Goal: Task Accomplishment & Management: Complete application form

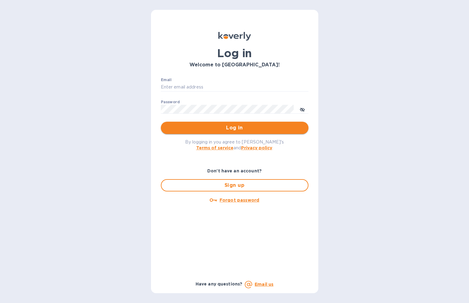
type input "[EMAIL_ADDRESS][DOMAIN_NAME]"
click at [240, 130] on span "Log in" at bounding box center [235, 127] width 138 height 7
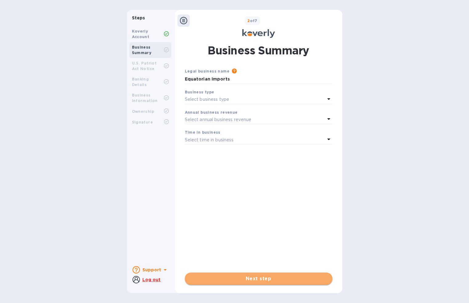
click at [260, 279] on span "Next step" at bounding box center [259, 278] width 138 height 7
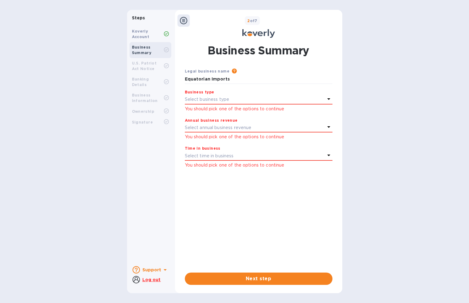
click at [305, 102] on div "Select business type" at bounding box center [255, 99] width 140 height 9
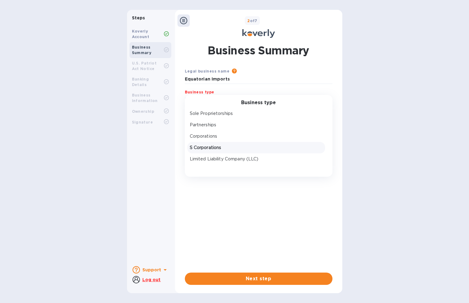
click at [255, 148] on p "S Corporations" at bounding box center [256, 147] width 133 height 6
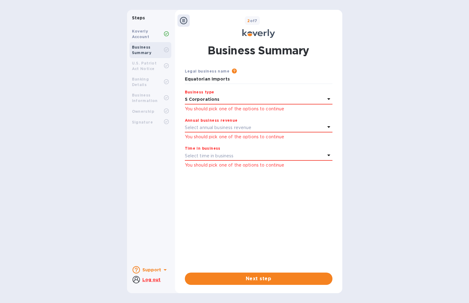
click at [275, 128] on div "Select annual business revenue" at bounding box center [255, 127] width 140 height 9
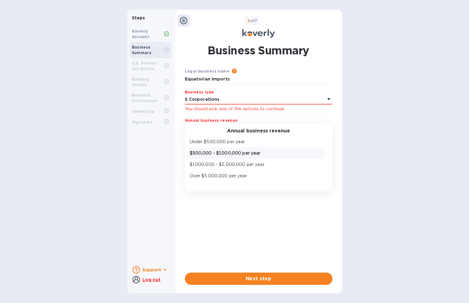
click at [263, 155] on p "$500,000 - $1,000,000 per year" at bounding box center [256, 153] width 133 height 6
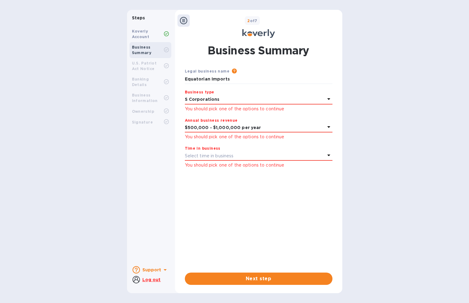
click at [322, 152] on div "Select time in business" at bounding box center [255, 156] width 140 height 9
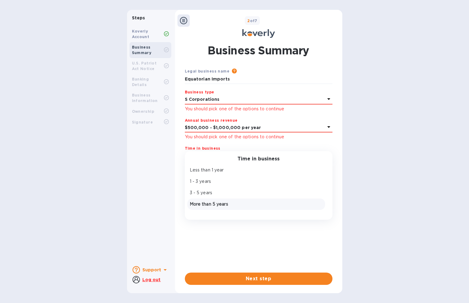
click at [215, 204] on p "More than 5 years" at bounding box center [256, 204] width 133 height 6
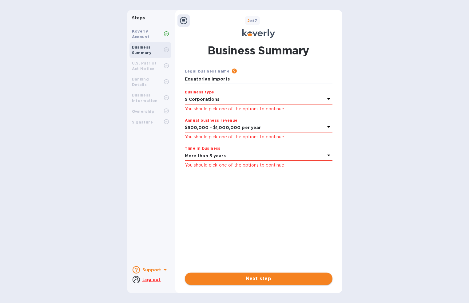
click at [263, 275] on span "Next step" at bounding box center [259, 278] width 138 height 7
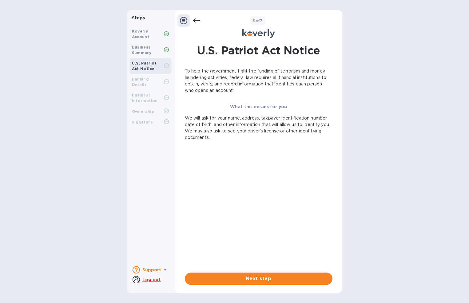
click at [181, 18] on icon at bounding box center [183, 20] width 7 height 7
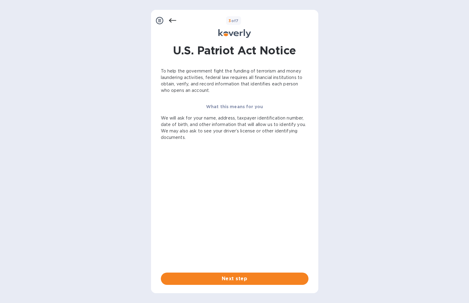
click at [156, 21] on icon at bounding box center [159, 20] width 7 height 7
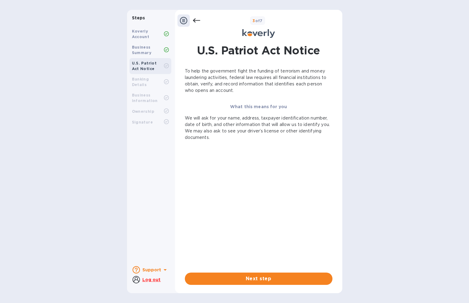
click at [264, 271] on div "To help the government fight the funding of terrorism and money laundering acti…" at bounding box center [259, 176] width 148 height 217
click at [260, 277] on span "Next step" at bounding box center [259, 278] width 138 height 7
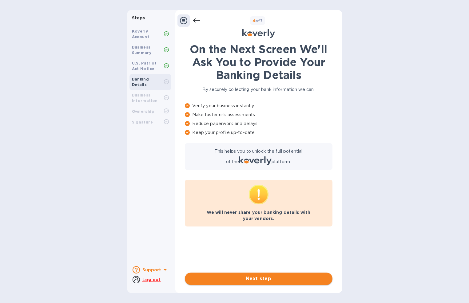
click at [260, 277] on span "Next step" at bounding box center [259, 278] width 138 height 7
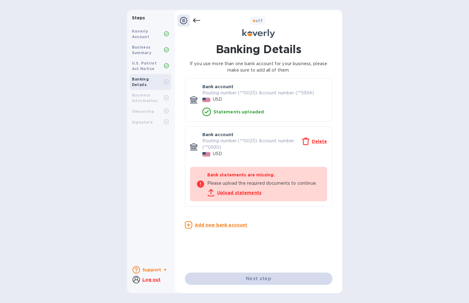
click at [247, 192] on u "Upload statements" at bounding box center [239, 192] width 45 height 5
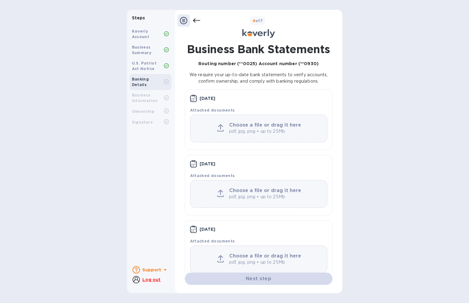
scroll to position [14, 0]
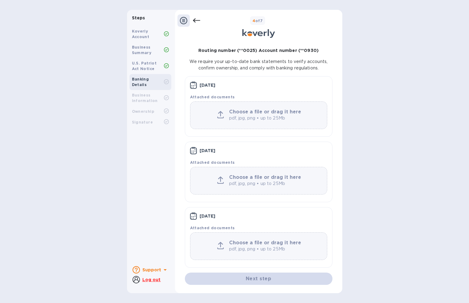
click at [262, 115] on p "pdf, jpg, png • up to 25Mb" at bounding box center [266, 118] width 74 height 6
click at [257, 118] on p "pdf, jpg, png • up to 25Mb" at bounding box center [266, 118] width 74 height 6
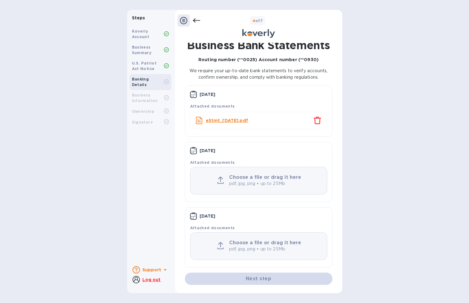
scroll to position [4, 0]
click at [314, 122] on icon "close" at bounding box center [317, 120] width 7 height 7
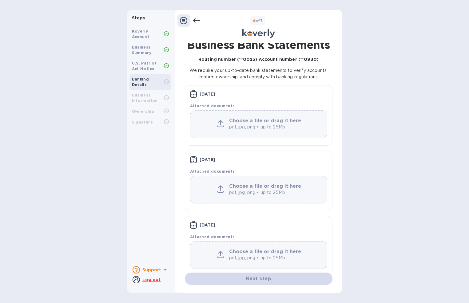
click at [264, 121] on b "Choose a file or drag it here" at bounding box center [265, 121] width 72 height 6
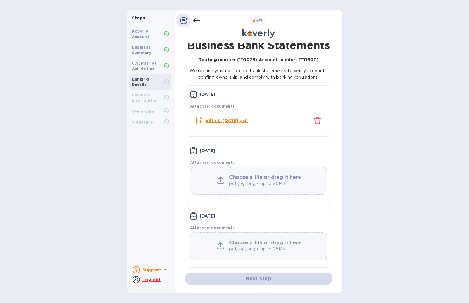
click at [274, 183] on p "pdf, jpg, png • up to 25Mb" at bounding box center [266, 183] width 74 height 6
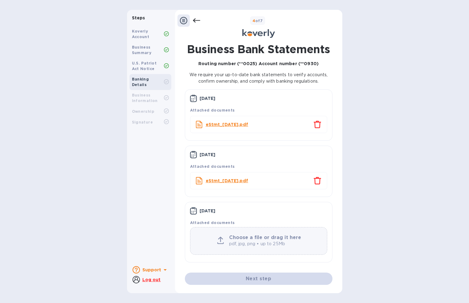
scroll to position [0, 0]
click at [276, 247] on p "pdf, jpg, png • up to 25Mb" at bounding box center [266, 244] width 74 height 6
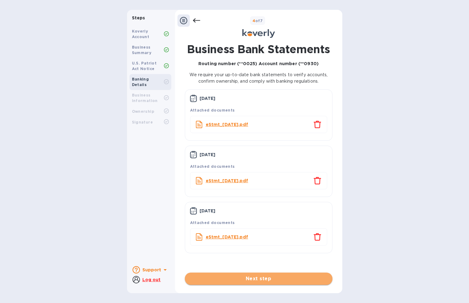
click at [264, 282] on span "Next step" at bounding box center [259, 278] width 138 height 7
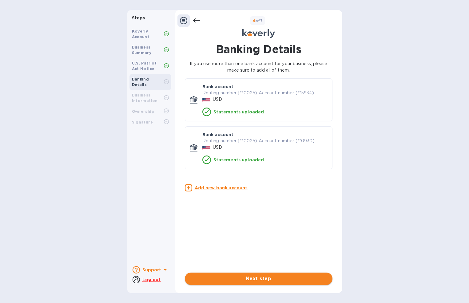
click at [262, 280] on span "Next step" at bounding box center [259, 278] width 138 height 7
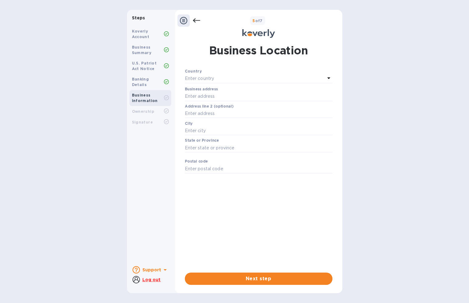
click at [264, 77] on div "Enter country" at bounding box center [255, 78] width 140 height 9
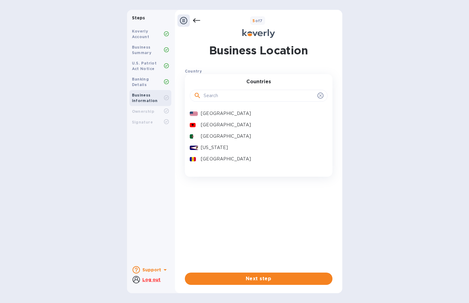
click at [221, 116] on p "[GEOGRAPHIC_DATA]" at bounding box center [261, 113] width 121 height 6
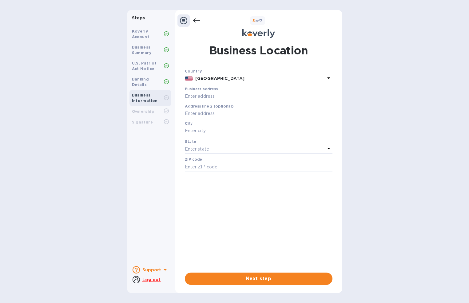
click at [241, 96] on input "text" at bounding box center [259, 96] width 148 height 9
type input "PO Box 797888"
type input "[GEOGRAPHIC_DATA]"
type input "75379"
click at [239, 146] on div "Enter state" at bounding box center [255, 149] width 140 height 9
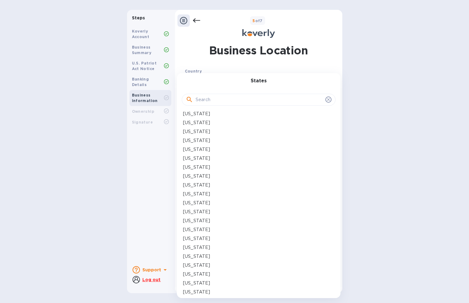
click at [252, 101] on input "text" at bounding box center [259, 99] width 127 height 9
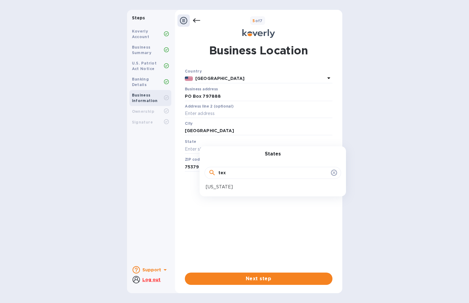
type input "tex"
click at [219, 186] on div "[US_STATE]" at bounding box center [273, 187] width 134 height 6
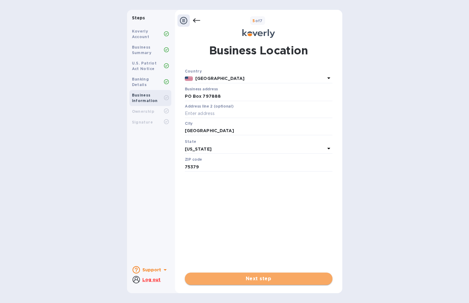
click at [259, 281] on span "Next step" at bounding box center [259, 278] width 138 height 7
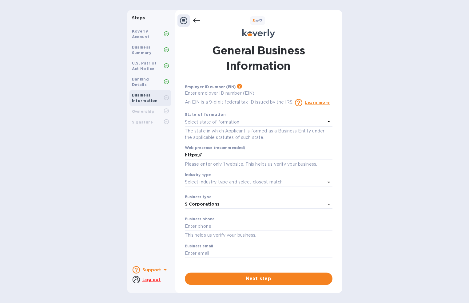
click at [238, 93] on input "text" at bounding box center [259, 93] width 148 height 9
click at [235, 95] on input "text" at bounding box center [259, 93] width 148 height 9
type input "***11"
click at [235, 121] on p "Select state of formation" at bounding box center [212, 122] width 54 height 6
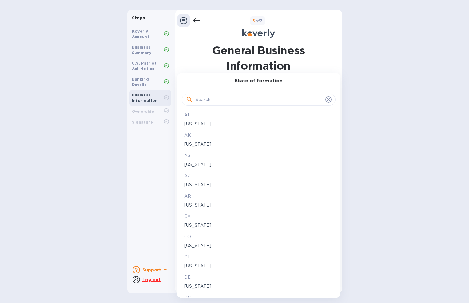
click at [244, 99] on input "text" at bounding box center [259, 99] width 127 height 9
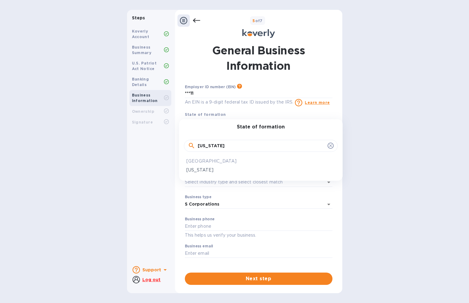
type input "[US_STATE]"
click at [193, 169] on p "[US_STATE]" at bounding box center [260, 170] width 149 height 6
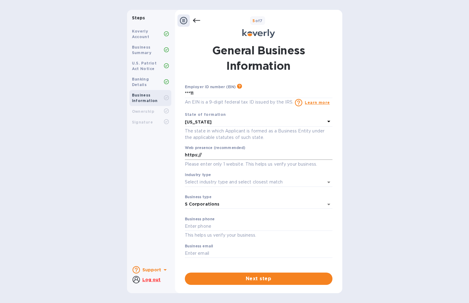
click at [299, 155] on input "https://" at bounding box center [259, 155] width 148 height 9
type input "[URL][DOMAIN_NAME]"
click at [305, 183] on input "Industry type" at bounding box center [250, 182] width 130 height 9
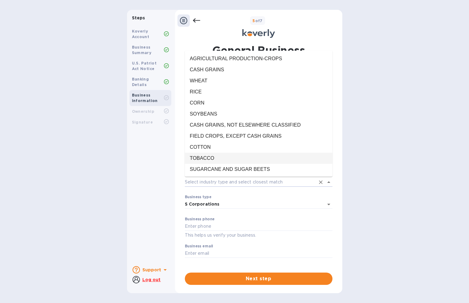
click at [374, 162] on div "Steps Koverly Account Business Summary U.S. Patriot Act Notice Banking Details …" at bounding box center [234, 151] width 469 height 283
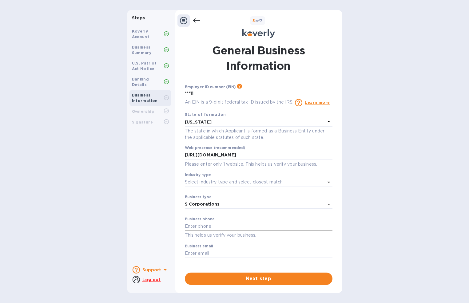
click at [279, 225] on input "text" at bounding box center [259, 226] width 148 height 9
type input "9722502055"
type input "[EMAIL_ADDRESS][DOMAIN_NAME]"
click at [326, 245] on div "Business email [EMAIL_ADDRESS][DOMAIN_NAME] ​" at bounding box center [259, 255] width 148 height 22
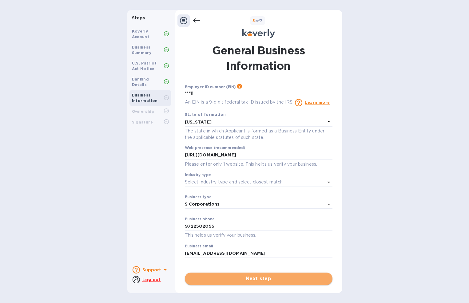
click at [271, 278] on span "Next step" at bounding box center [259, 278] width 138 height 7
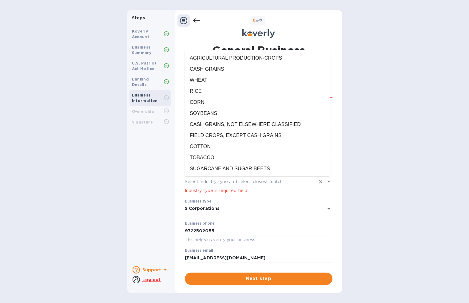
click at [299, 181] on input "Industry type" at bounding box center [250, 181] width 130 height 9
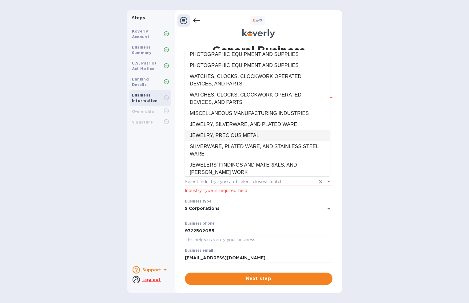
scroll to position [10183, 0]
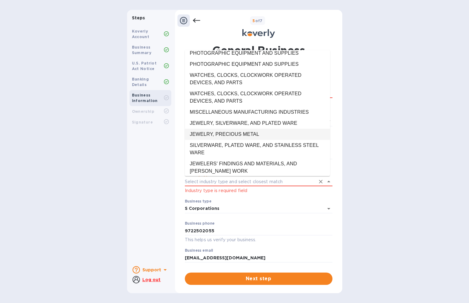
click at [249, 129] on li "JEWELRY, PRECIOUS METAL" at bounding box center [257, 134] width 145 height 11
type input "JEWELRY, PRECIOUS METAL"
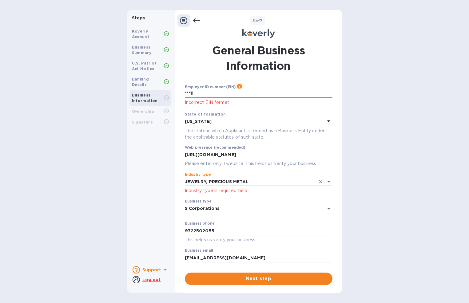
scroll to position [3, 0]
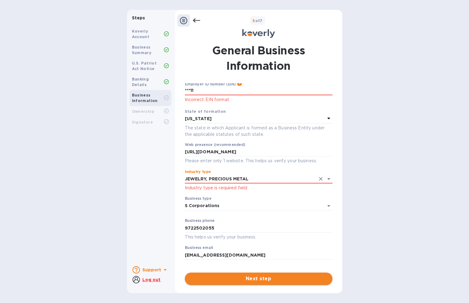
click at [264, 277] on span "Next step" at bounding box center [259, 278] width 138 height 7
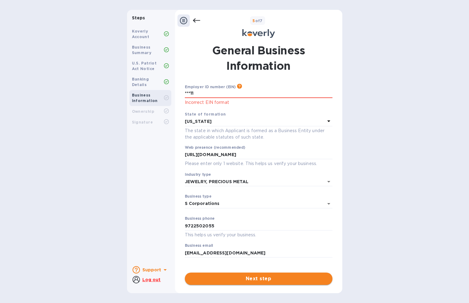
scroll to position [0, 0]
click at [263, 278] on span "Next step" at bounding box center [259, 278] width 138 height 7
click at [196, 97] on input "***11" at bounding box center [259, 93] width 148 height 9
drag, startPoint x: 178, startPoint y: 91, endPoint x: 170, endPoint y: 91, distance: 8.3
click at [170, 91] on div "Steps Koverly Account Business Summary U.S. Patriot Act Notice Banking Details …" at bounding box center [234, 151] width 215 height 283
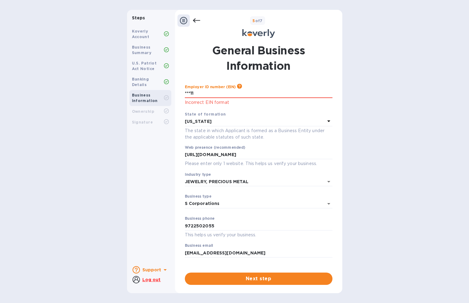
type input "***11"
drag, startPoint x: 233, startPoint y: 94, endPoint x: 169, endPoint y: 89, distance: 64.2
click at [169, 89] on div "Steps Koverly Account Business Summary U.S. Patriot Act Notice Banking Details …" at bounding box center [234, 151] width 215 height 283
type input "***17"
type input "***11"
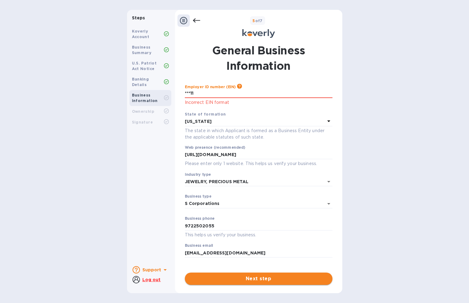
click at [272, 281] on span "Next step" at bounding box center [259, 278] width 138 height 7
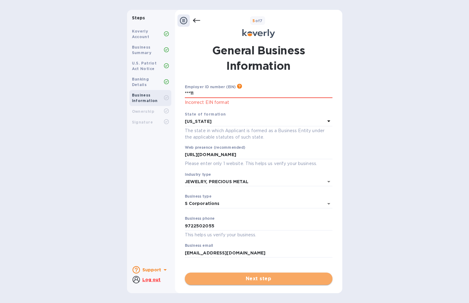
click at [273, 280] on span "Next step" at bounding box center [259, 278] width 138 height 7
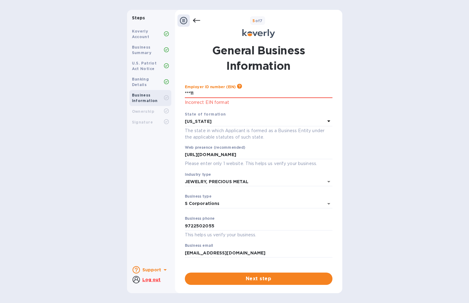
drag, startPoint x: 210, startPoint y: 93, endPoint x: 162, endPoint y: 86, distance: 48.4
click at [162, 86] on div "Steps Koverly Account Business Summary U.S. Patriot Act Notice Banking Details …" at bounding box center [234, 151] width 215 height 283
drag, startPoint x: 235, startPoint y: 93, endPoint x: 169, endPoint y: 83, distance: 66.0
click at [169, 83] on div "Steps Koverly Account Business Summary U.S. Patriot Act Notice Banking Details …" at bounding box center [234, 151] width 215 height 283
type input "***17"
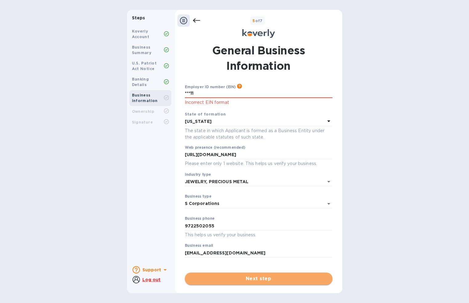
click at [258, 280] on span "Next step" at bounding box center [259, 278] width 138 height 7
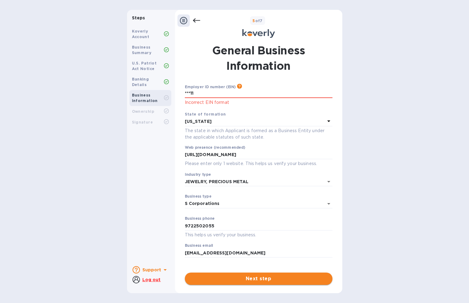
click at [258, 280] on span "Next step" at bounding box center [259, 278] width 138 height 7
drag, startPoint x: 201, startPoint y: 94, endPoint x: 166, endPoint y: 90, distance: 35.2
click at [166, 90] on div "Steps Koverly Account Business Summary U.S. Patriot Act Notice Banking Details …" at bounding box center [234, 151] width 215 height 283
type input "***11"
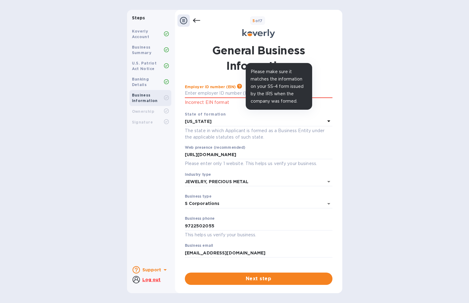
click at [238, 86] on icon at bounding box center [239, 86] width 5 height 5
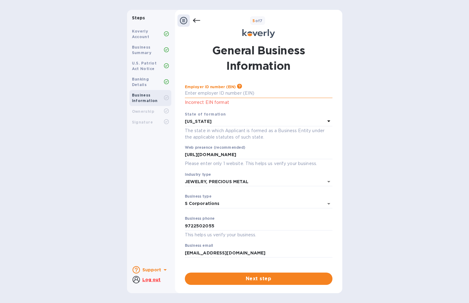
click at [224, 96] on input "text" at bounding box center [259, 93] width 148 height 9
type input "***11"
click at [219, 105] on p "Incorrect EIN format" at bounding box center [259, 102] width 148 height 7
